Goal: Task Accomplishment & Management: Use online tool/utility

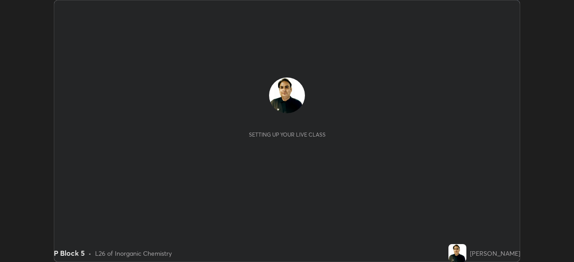
scroll to position [262, 573]
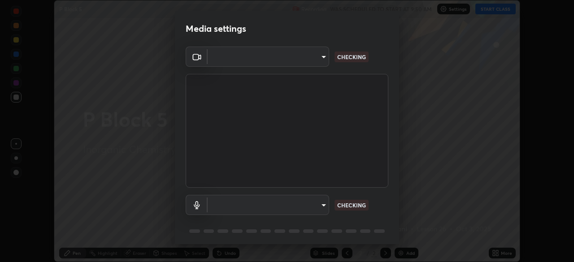
type input "e49aeff8a6be075532925ef4a91d931bd23abb9d889dd72e1c84ed1527e18f9e"
click at [324, 207] on body "Erase all P Block 5 Recording WAS SCHEDULED TO START AT 9:50 AM Settings START …" at bounding box center [287, 131] width 574 height 262
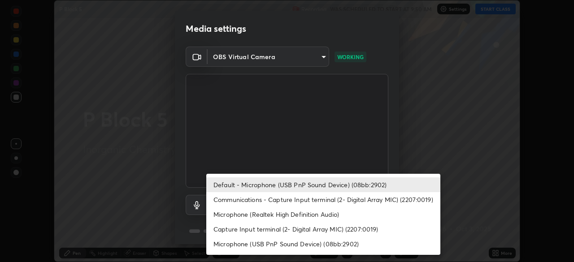
click at [371, 243] on li "Microphone (USB PnP Sound Device) (08bb:2902)" at bounding box center [323, 244] width 234 height 15
type input "61521b364673e39b770cd5726c6c70c30326b139e562065d751b6cb13d9ac8b5"
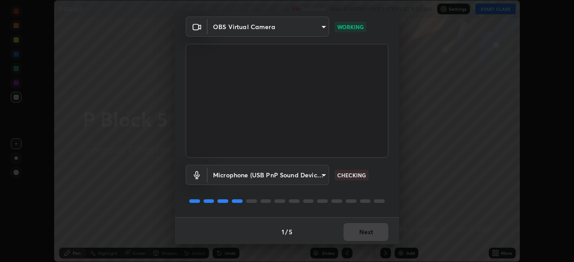
scroll to position [32, 0]
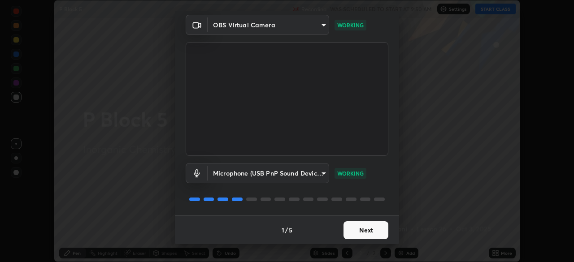
click at [377, 230] on button "Next" at bounding box center [365, 230] width 45 height 18
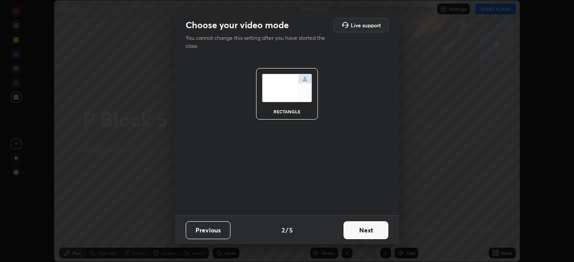
click at [377, 230] on button "Next" at bounding box center [365, 230] width 45 height 18
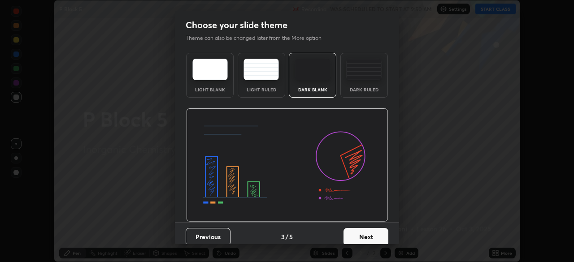
click at [378, 230] on button "Next" at bounding box center [365, 237] width 45 height 18
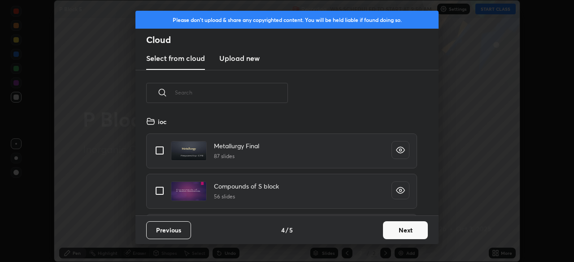
scroll to position [100, 288]
click at [407, 237] on button "Next" at bounding box center [405, 230] width 45 height 18
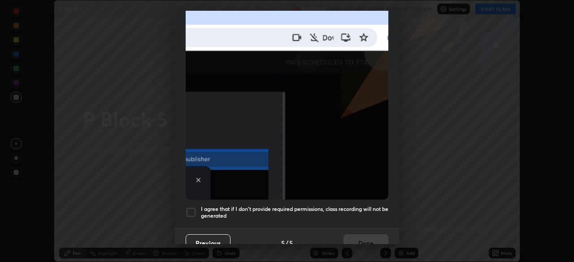
scroll to position [210, 0]
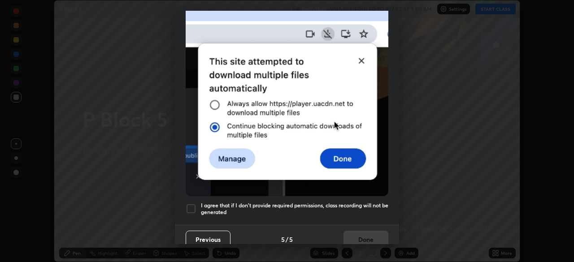
click at [206, 231] on button "Previous" at bounding box center [208, 240] width 45 height 18
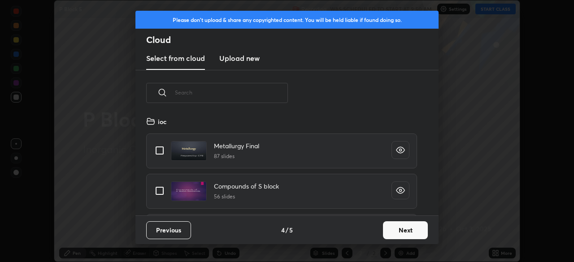
scroll to position [100, 288]
click at [184, 92] on input "text" at bounding box center [231, 93] width 113 height 38
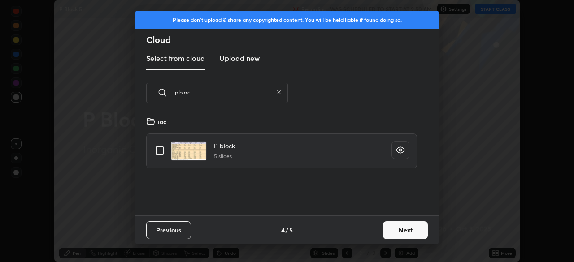
scroll to position [0, 0]
type input "p"
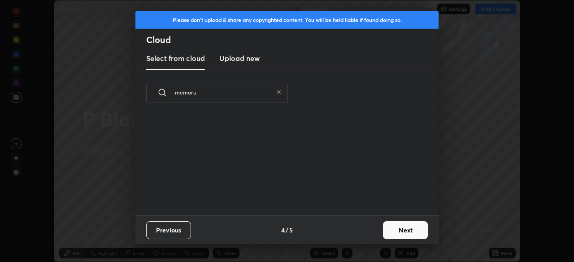
click at [161, 153] on div "grid" at bounding box center [281, 164] width 292 height 102
click at [199, 92] on input "memoru" at bounding box center [224, 93] width 98 height 38
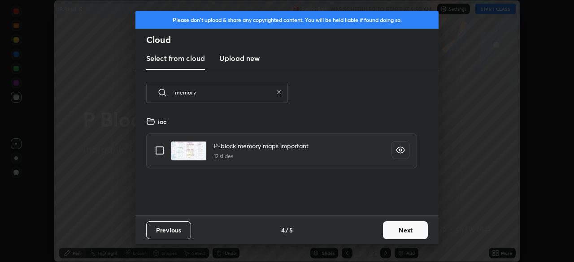
type input "memory"
click at [163, 151] on input "grid" at bounding box center [159, 150] width 19 height 19
checkbox input "true"
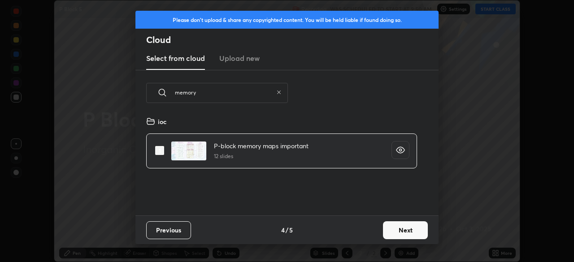
click at [405, 230] on button "Next" at bounding box center [405, 230] width 45 height 18
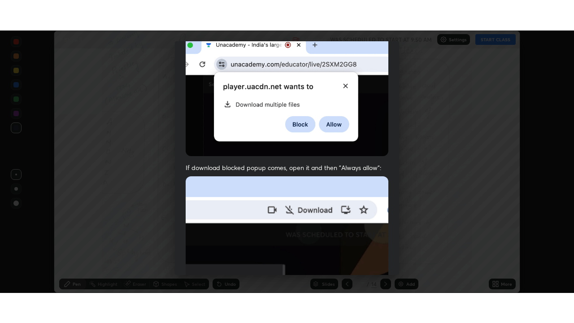
scroll to position [215, 0]
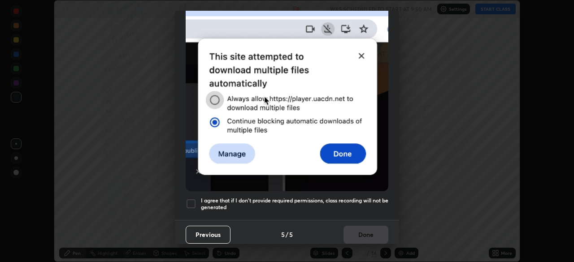
click at [192, 199] on div at bounding box center [191, 204] width 11 height 11
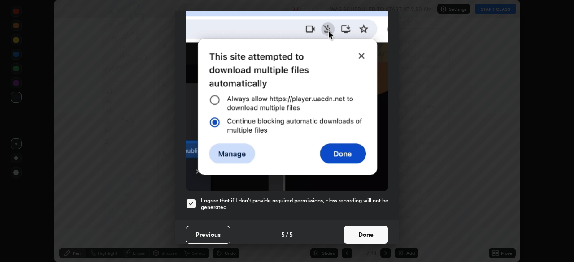
click at [367, 232] on button "Done" at bounding box center [365, 235] width 45 height 18
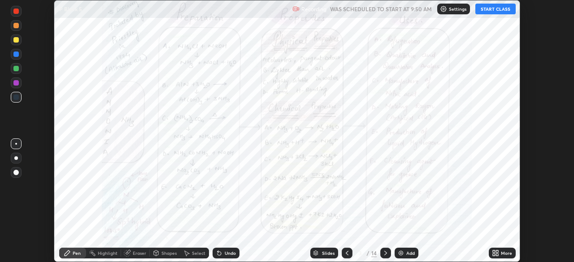
click at [384, 248] on div at bounding box center [385, 253] width 11 height 11
click at [509, 252] on div "More" at bounding box center [506, 253] width 11 height 4
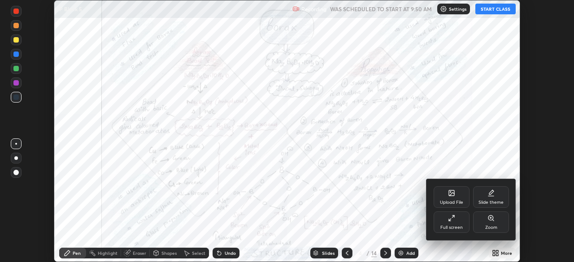
click at [463, 218] on div "Full screen" at bounding box center [452, 223] width 36 height 22
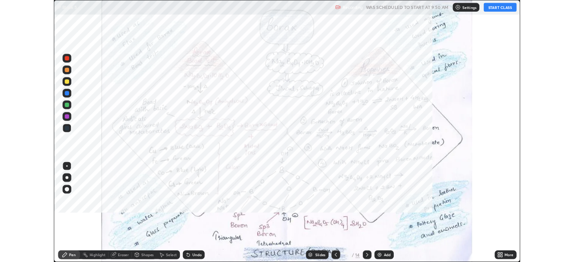
scroll to position [323, 574]
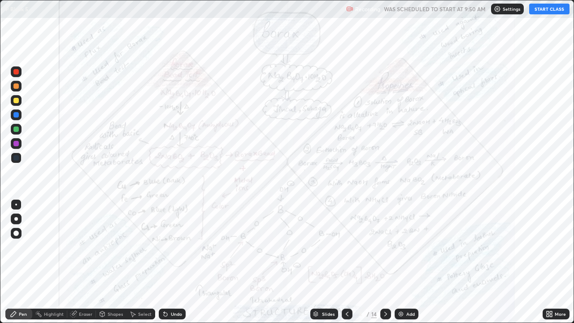
click at [545, 12] on button "START CLASS" at bounding box center [549, 9] width 40 height 11
click at [411, 262] on div "Add" at bounding box center [410, 314] width 9 height 4
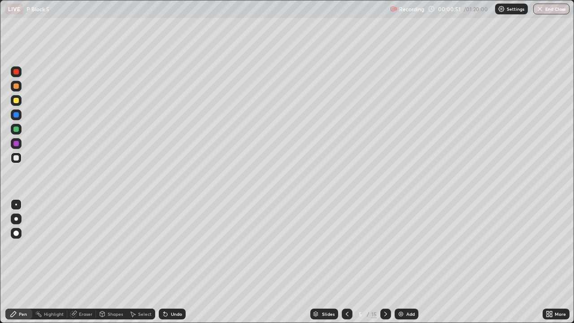
click at [19, 162] on div at bounding box center [16, 157] width 11 height 11
click at [171, 262] on div "Undo" at bounding box center [176, 314] width 11 height 4
click at [175, 262] on div "Undo" at bounding box center [172, 313] width 27 height 11
click at [20, 130] on div at bounding box center [16, 129] width 11 height 11
click at [347, 262] on icon at bounding box center [346, 313] width 7 height 7
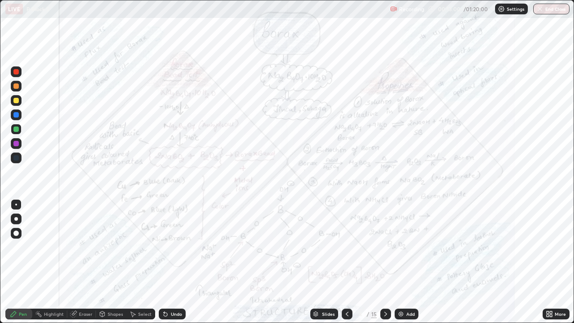
click at [553, 262] on div "More" at bounding box center [556, 314] width 27 height 18
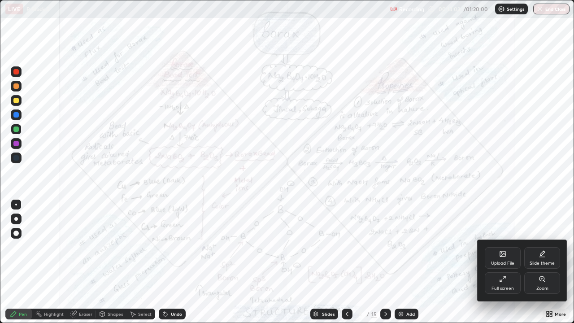
click at [551, 262] on div "Zoom" at bounding box center [542, 283] width 36 height 22
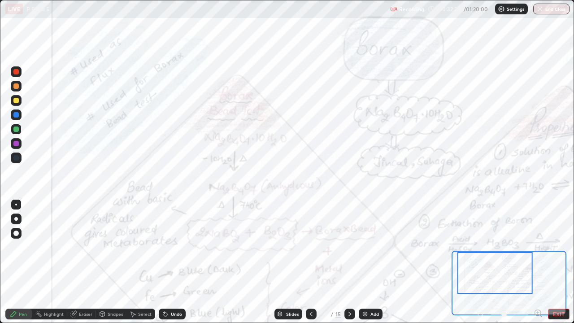
click at [559, 262] on button "EXIT" at bounding box center [559, 313] width 22 height 11
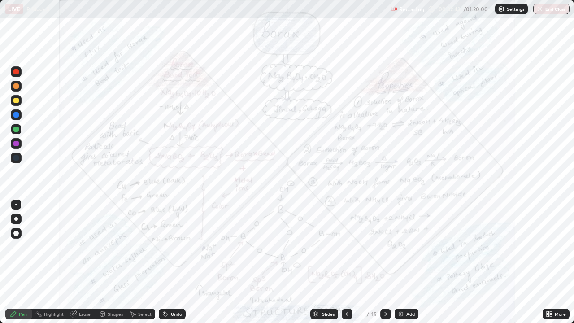
click at [385, 262] on icon at bounding box center [385, 313] width 7 height 7
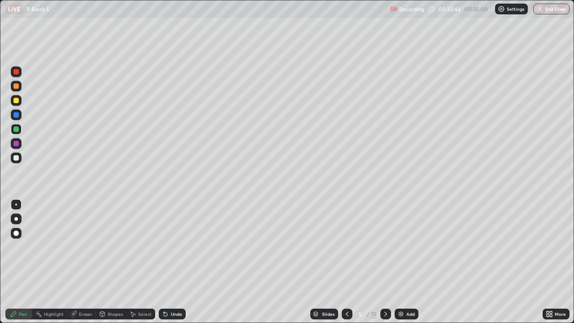
click at [388, 262] on div at bounding box center [385, 313] width 11 height 11
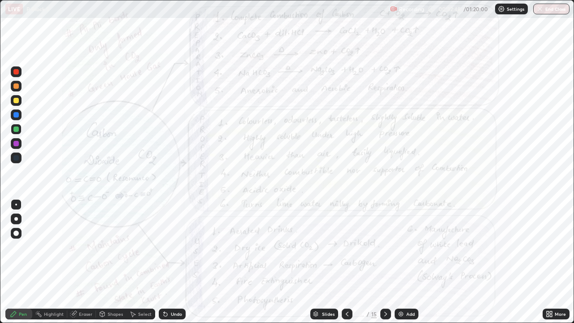
click at [385, 262] on icon at bounding box center [385, 313] width 7 height 7
click at [388, 262] on div at bounding box center [385, 313] width 11 height 11
click at [389, 262] on div at bounding box center [385, 313] width 11 height 11
click at [386, 262] on icon at bounding box center [385, 313] width 7 height 7
click at [390, 262] on div at bounding box center [385, 313] width 11 height 11
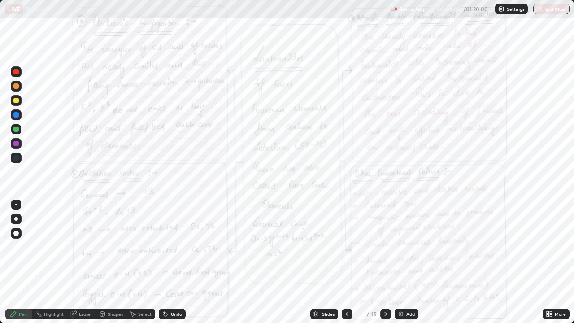
click at [388, 262] on div at bounding box center [385, 313] width 11 height 11
click at [395, 262] on div "Add" at bounding box center [407, 313] width 24 height 11
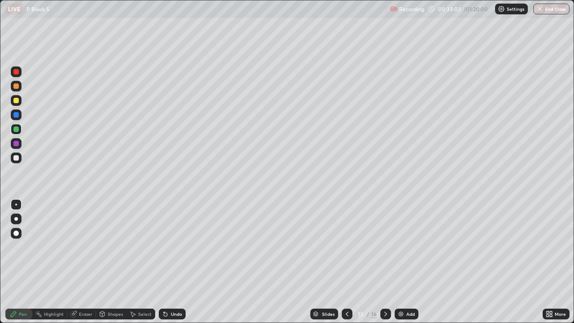
click at [388, 262] on div at bounding box center [385, 313] width 11 height 11
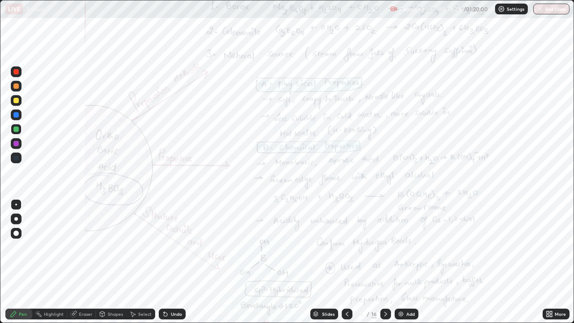
click at [410, 262] on div "Add" at bounding box center [410, 314] width 9 height 4
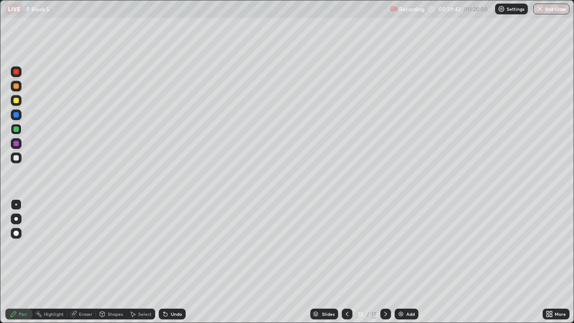
click at [19, 159] on div at bounding box center [16, 157] width 11 height 11
click at [346, 262] on icon at bounding box center [346, 313] width 7 height 7
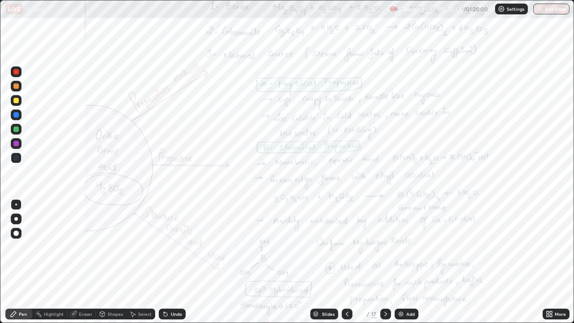
click at [405, 262] on div "Add" at bounding box center [407, 313] width 24 height 11
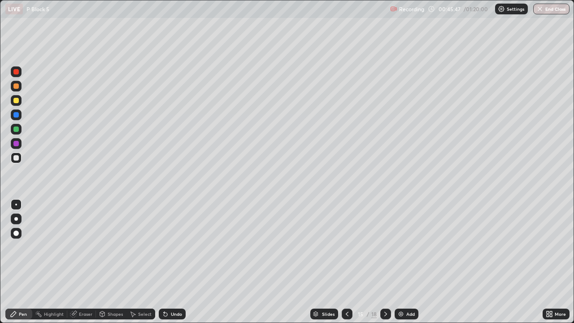
click at [347, 262] on icon at bounding box center [346, 313] width 7 height 7
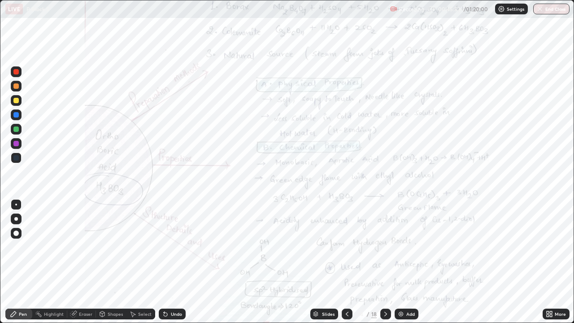
click at [558, 262] on div "More" at bounding box center [556, 313] width 27 height 11
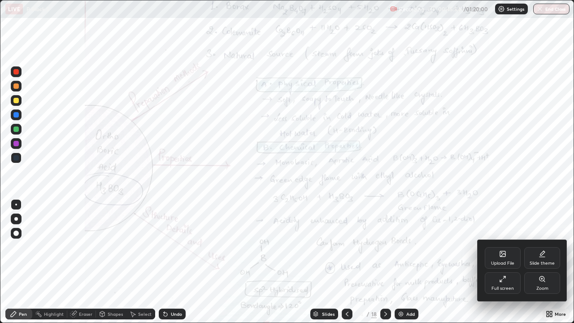
click at [546, 262] on div "Zoom" at bounding box center [542, 283] width 36 height 22
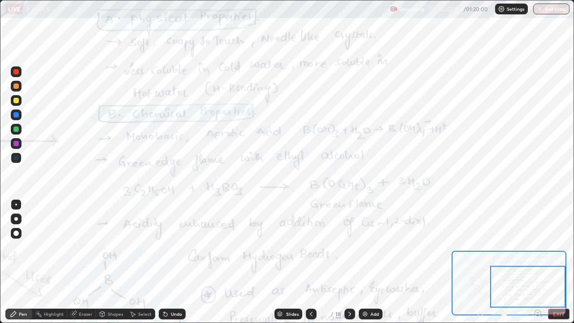
click at [556, 262] on button "EXIT" at bounding box center [559, 313] width 22 height 11
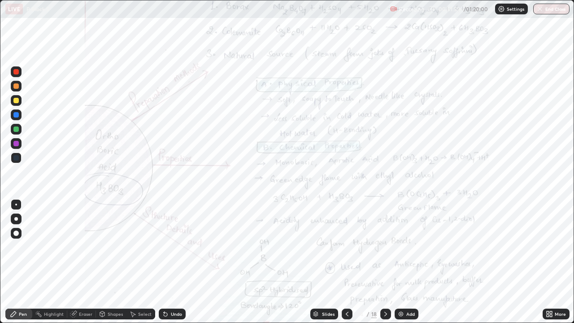
click at [547, 262] on icon at bounding box center [548, 312] width 2 height 2
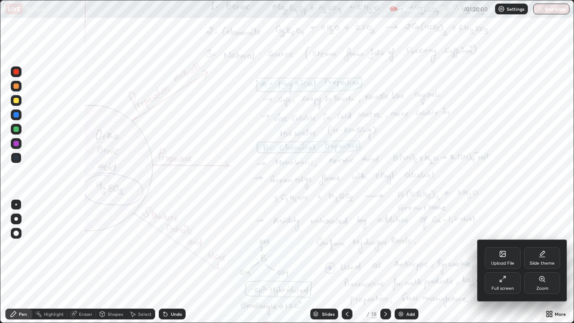
click at [508, 262] on div "Full screen" at bounding box center [503, 283] width 36 height 22
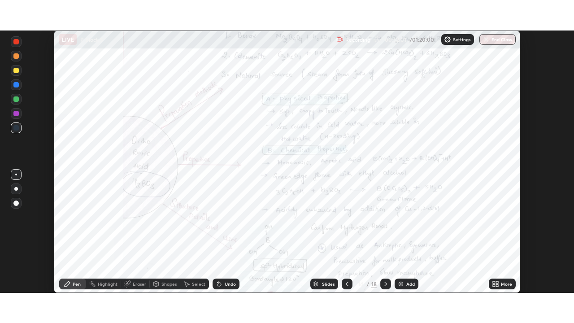
scroll to position [44576, 44264]
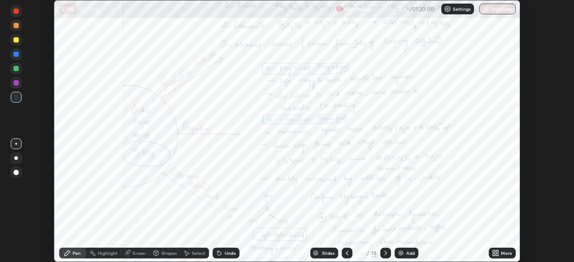
click at [512, 252] on div "More" at bounding box center [502, 253] width 27 height 11
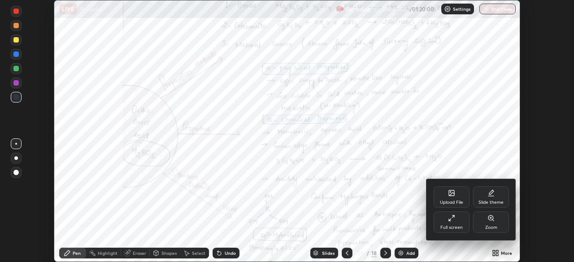
click at [461, 224] on div "Full screen" at bounding box center [452, 223] width 36 height 22
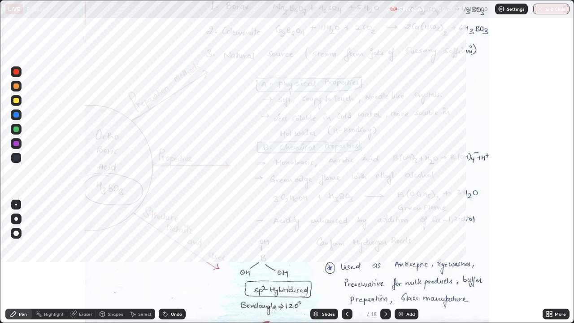
scroll to position [323, 574]
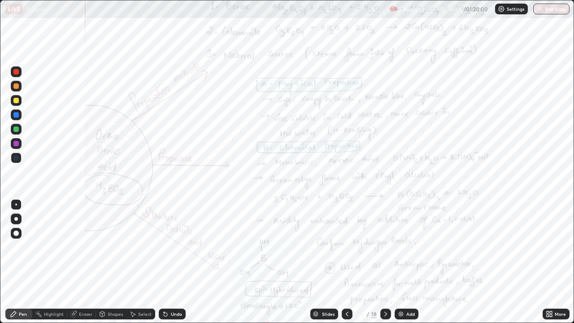
click at [553, 262] on div "More" at bounding box center [556, 313] width 27 height 11
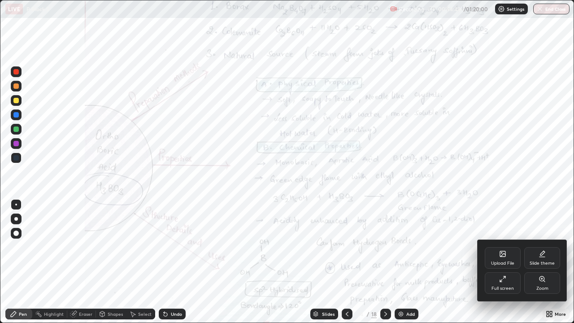
click at [482, 209] on div at bounding box center [287, 161] width 574 height 323
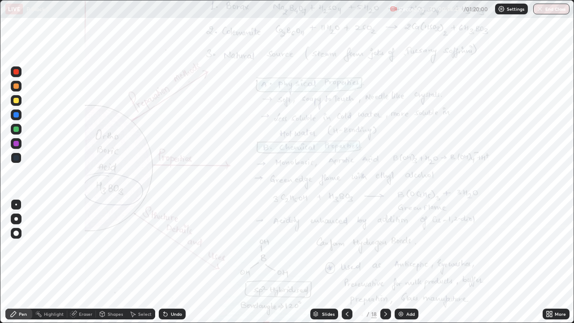
click at [409, 262] on div "Add" at bounding box center [410, 314] width 9 height 4
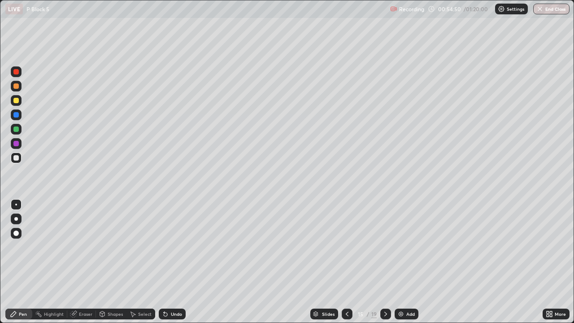
click at [20, 87] on div at bounding box center [16, 86] width 11 height 11
click at [177, 262] on div "Undo" at bounding box center [176, 314] width 11 height 4
click at [176, 262] on div "Undo" at bounding box center [176, 314] width 11 height 4
click at [180, 262] on div "Undo" at bounding box center [176, 314] width 11 height 4
click at [332, 262] on div "Slides" at bounding box center [328, 314] width 13 height 4
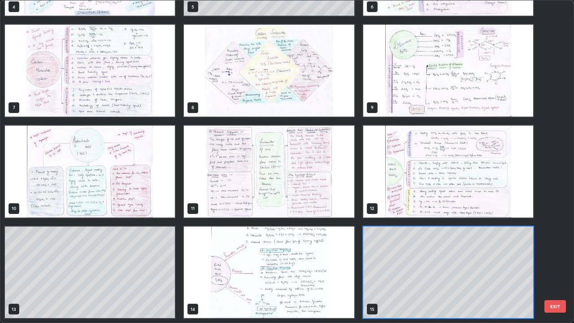
scroll to position [319, 569]
click at [458, 97] on img "grid" at bounding box center [448, 71] width 170 height 92
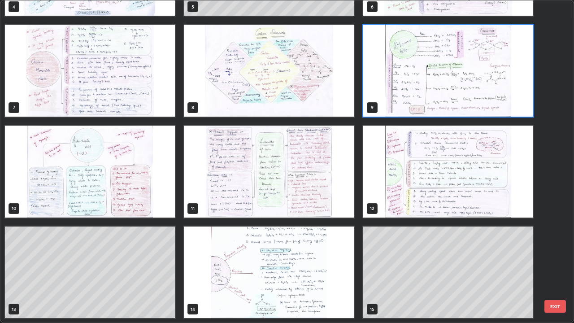
click at [459, 94] on img "grid" at bounding box center [448, 71] width 170 height 92
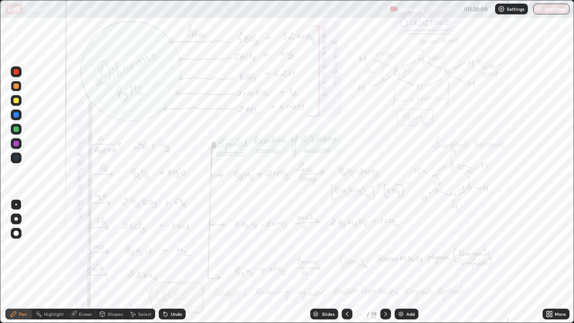
click at [559, 262] on div "More" at bounding box center [556, 313] width 27 height 11
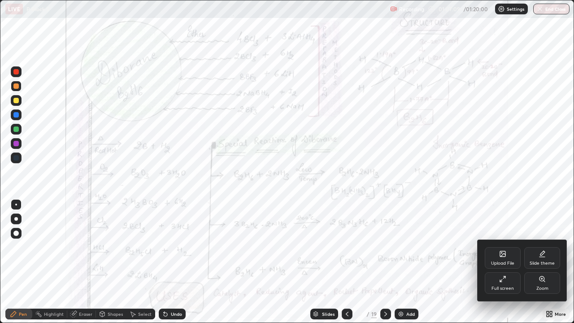
click at [541, 262] on div "Zoom" at bounding box center [542, 283] width 36 height 22
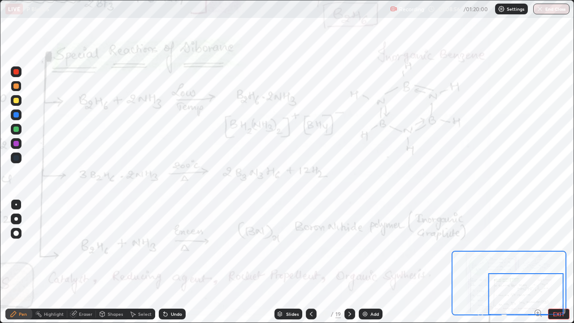
click at [554, 262] on div at bounding box center [525, 294] width 75 height 42
click at [556, 262] on div at bounding box center [525, 294] width 75 height 42
click at [568, 262] on button "EXIT" at bounding box center [559, 313] width 22 height 11
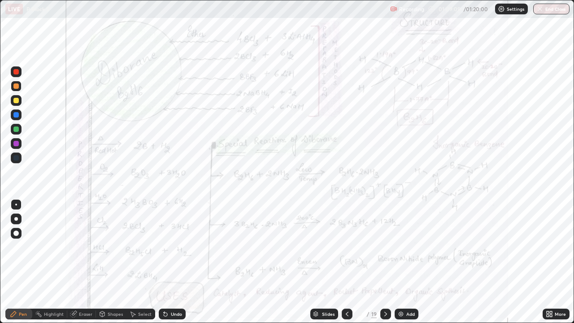
click at [552, 7] on button "End Class" at bounding box center [551, 9] width 36 height 11
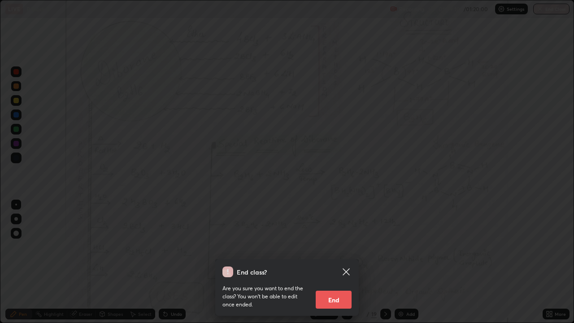
click at [338, 262] on button "End" at bounding box center [334, 300] width 36 height 18
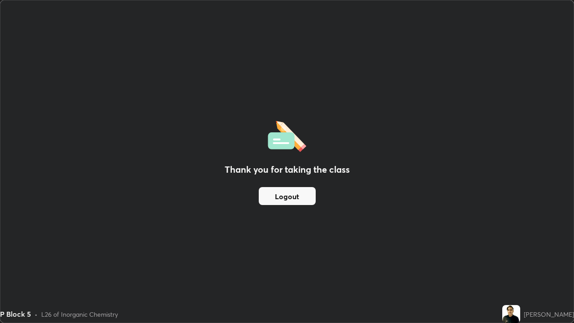
click at [291, 196] on button "Logout" at bounding box center [287, 196] width 57 height 18
